Goal: Task Accomplishment & Management: Use online tool/utility

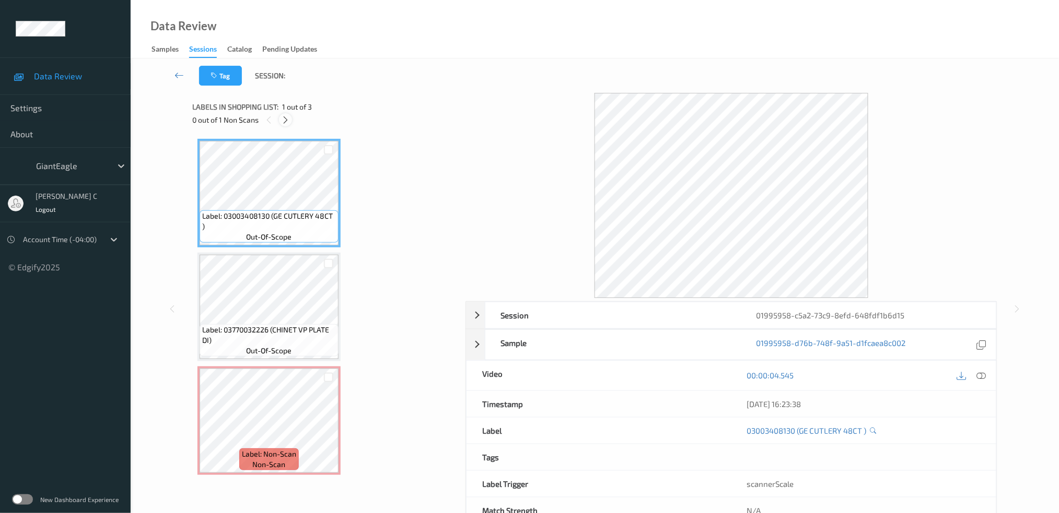
click at [282, 119] on icon at bounding box center [285, 119] width 9 height 9
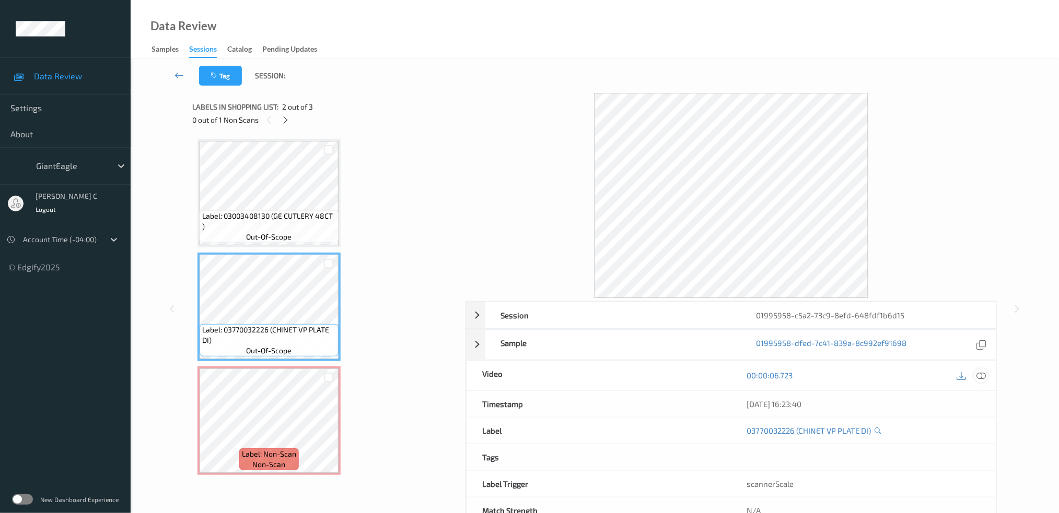
click at [979, 383] on div at bounding box center [981, 376] width 14 height 14
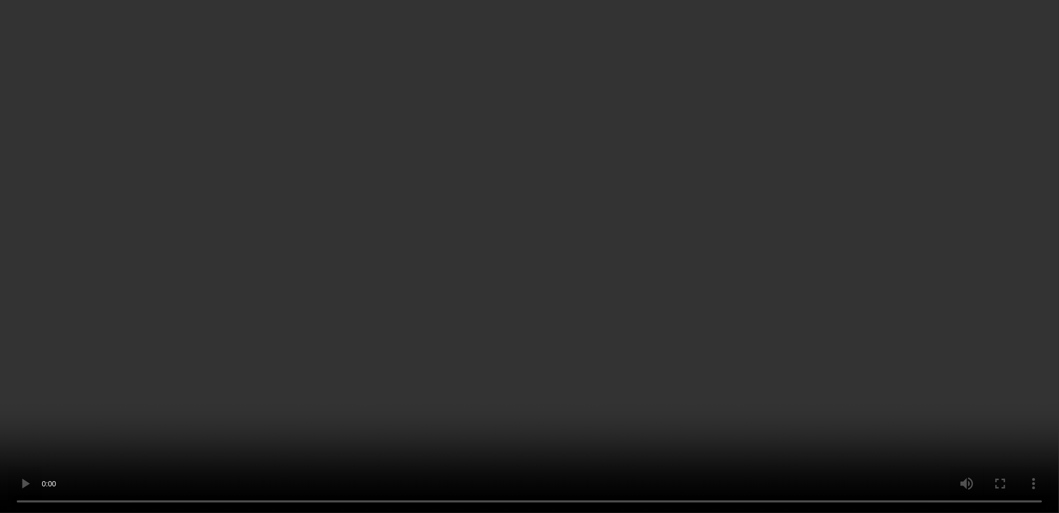
scroll to position [32, 0]
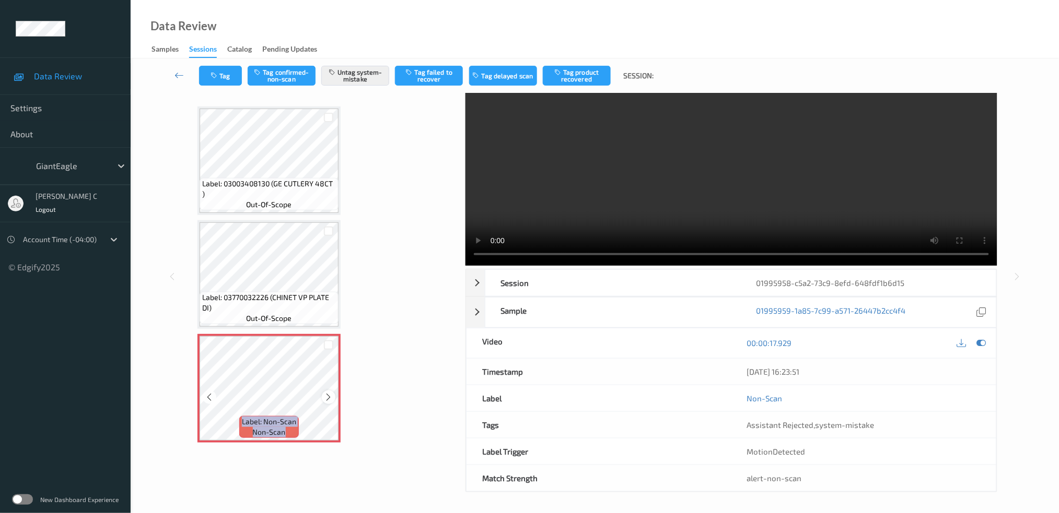
click at [324, 400] on div at bounding box center [328, 397] width 13 height 13
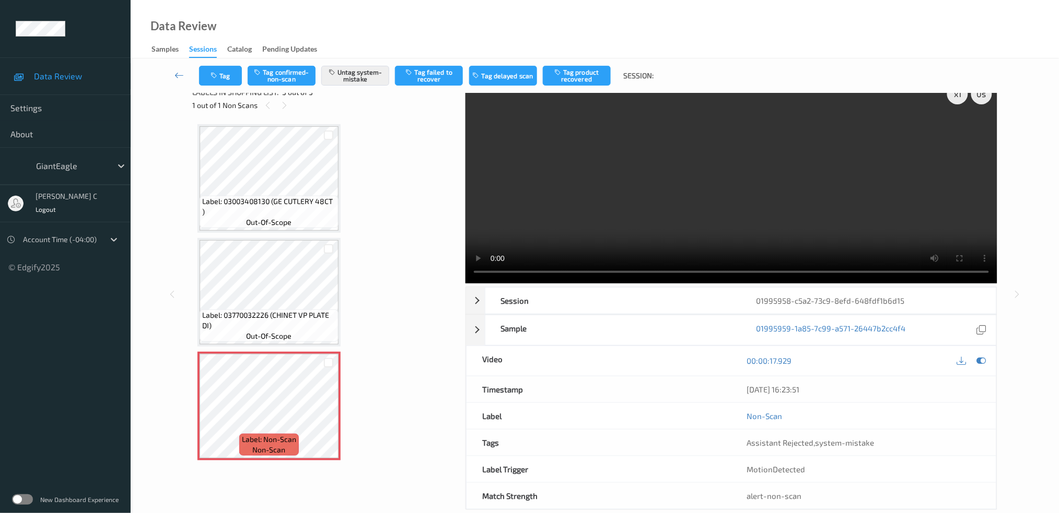
scroll to position [0, 0]
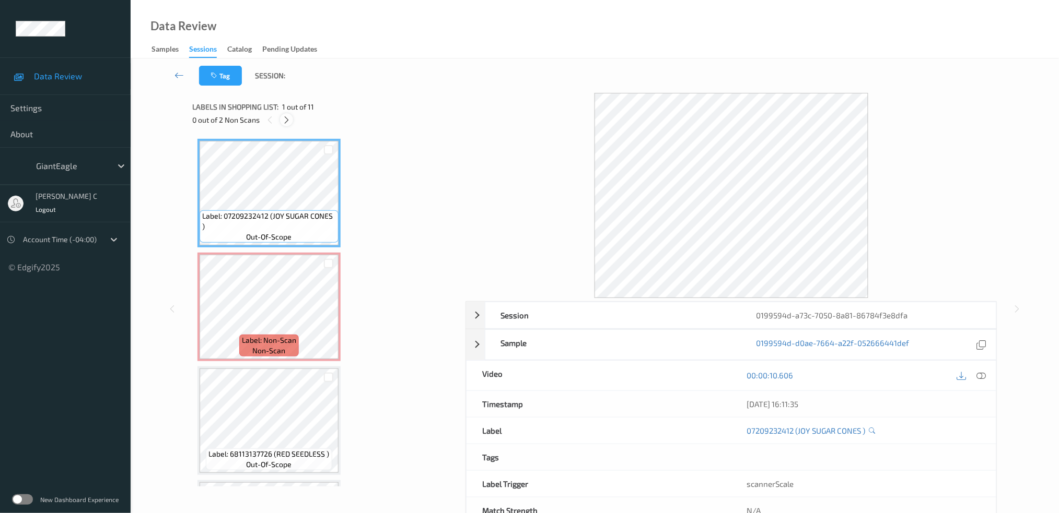
click at [288, 120] on icon at bounding box center [286, 119] width 9 height 9
click at [982, 379] on icon at bounding box center [980, 375] width 9 height 9
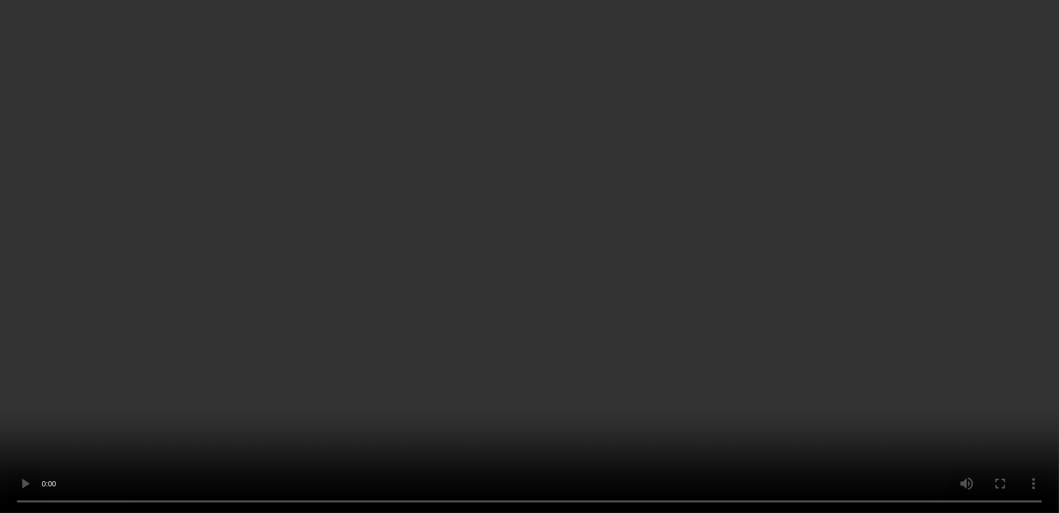
scroll to position [69, 0]
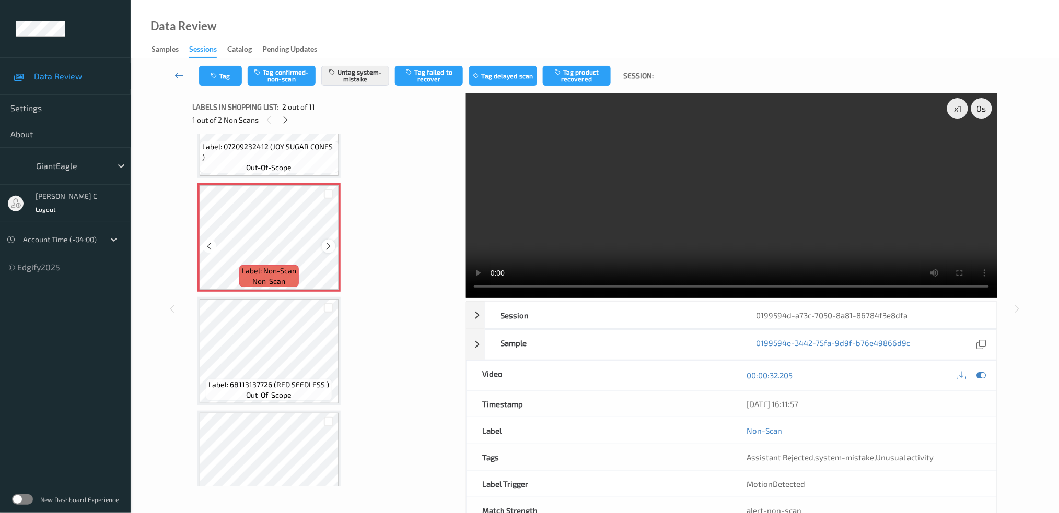
click at [330, 247] on icon at bounding box center [328, 246] width 9 height 9
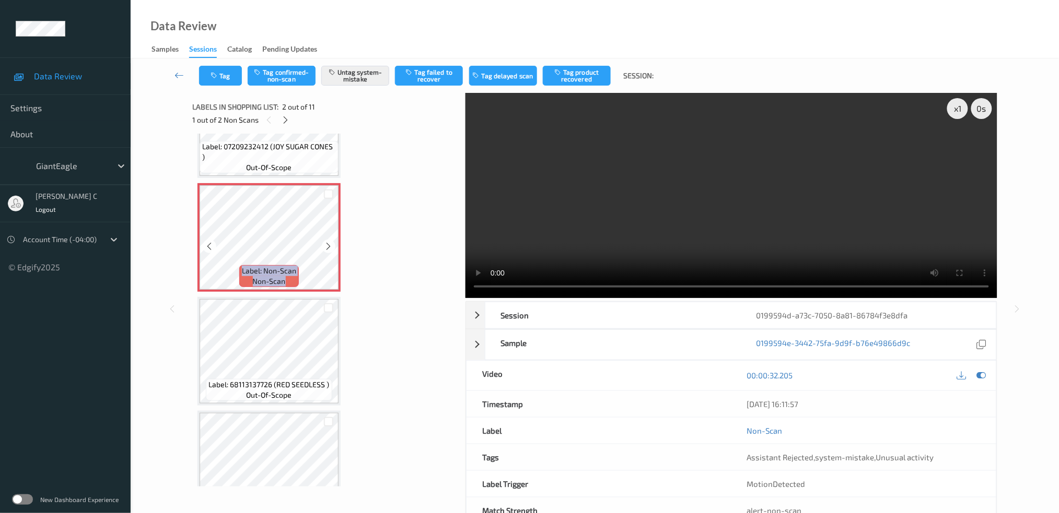
click at [330, 247] on icon at bounding box center [328, 246] width 9 height 9
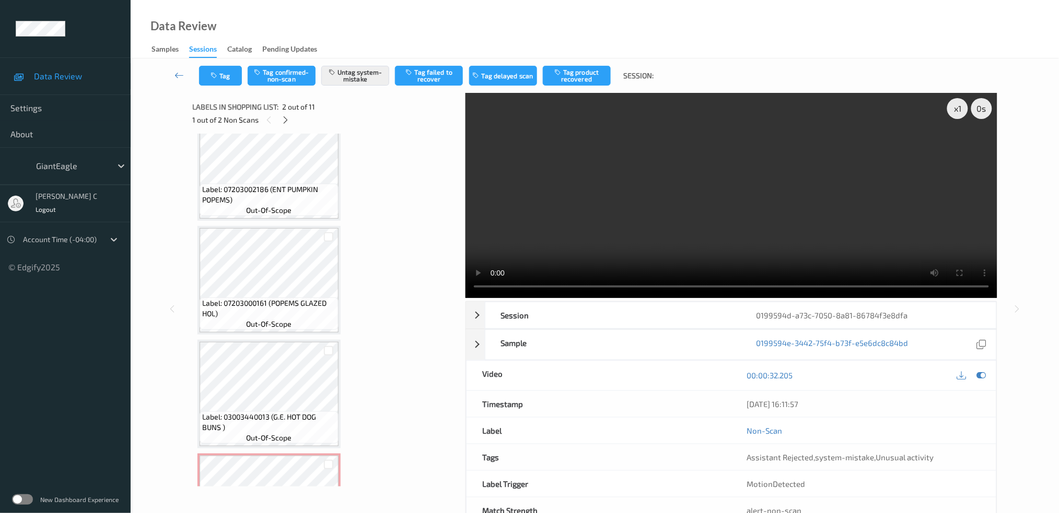
scroll to position [895, 0]
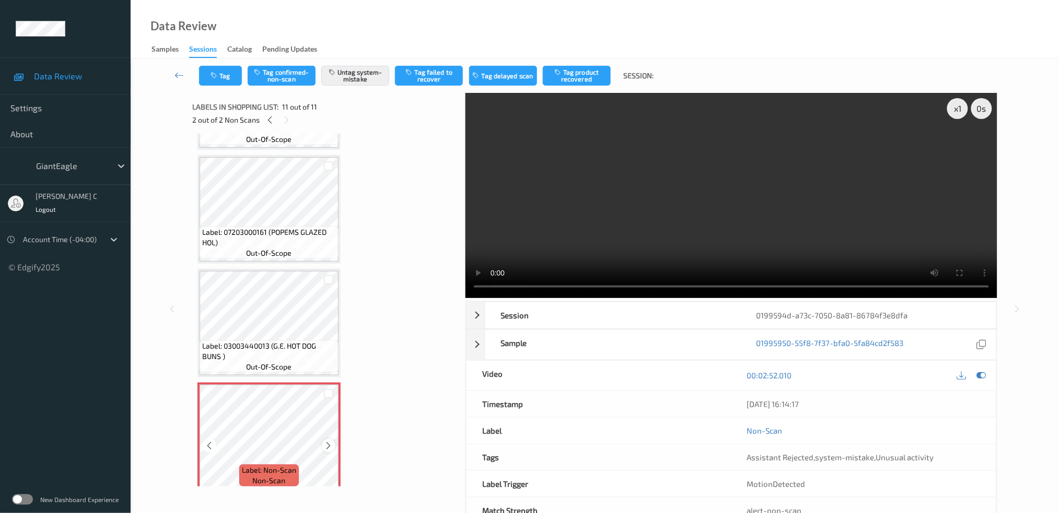
click at [333, 439] on div at bounding box center [328, 445] width 13 height 13
